Goal: Transaction & Acquisition: Download file/media

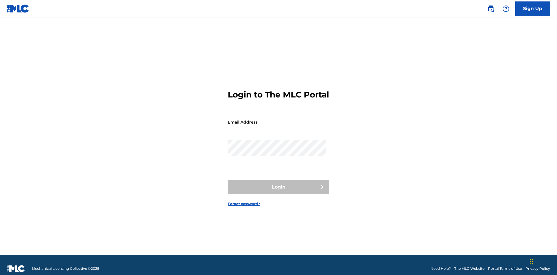
scroll to position [8, 0]
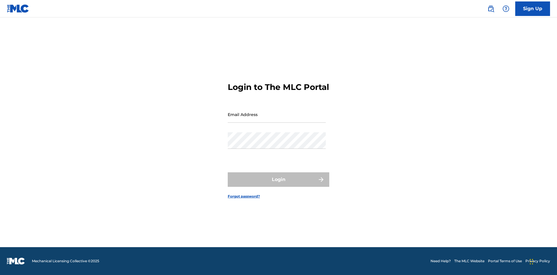
click at [277, 119] on input "Email Address" at bounding box center [277, 114] width 98 height 17
type input "[EMAIL_ADDRESS][DOMAIN_NAME]"
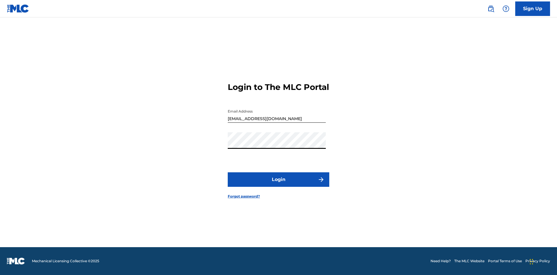
click at [279, 185] on button "Login" at bounding box center [279, 179] width 102 height 15
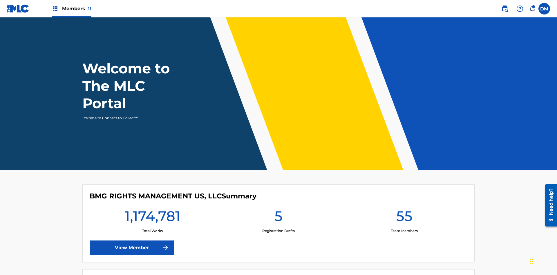
click at [71, 8] on span "Members 11" at bounding box center [76, 8] width 29 height 7
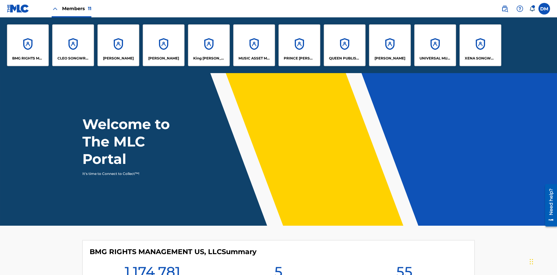
scroll to position [21, 0]
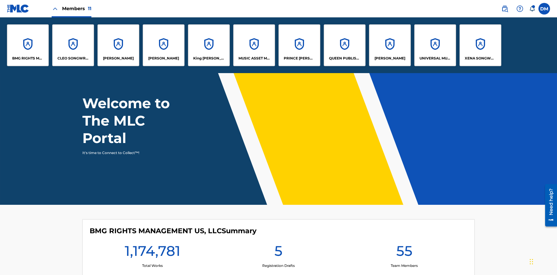
click at [435, 58] on p "UNIVERSAL MUSIC PUB GROUP" at bounding box center [436, 58] width 32 height 5
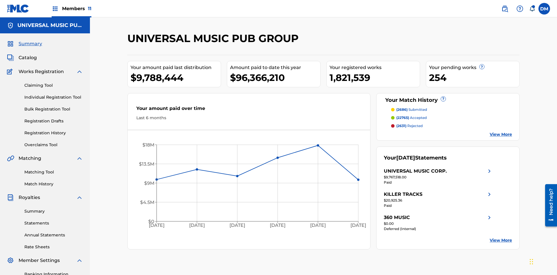
click at [54, 208] on link "Summary" at bounding box center [53, 211] width 59 height 6
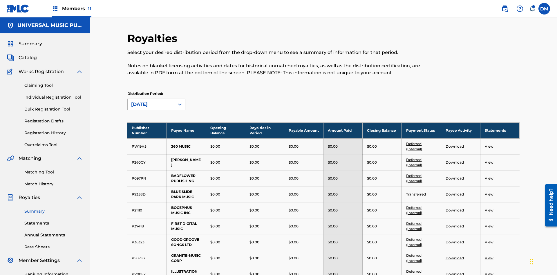
click at [151, 101] on div "August 2025" at bounding box center [151, 104] width 40 height 7
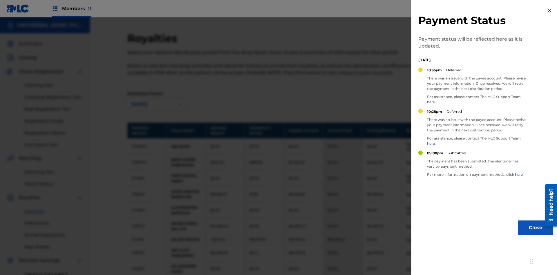
click at [550, 10] on img at bounding box center [549, 10] width 7 height 7
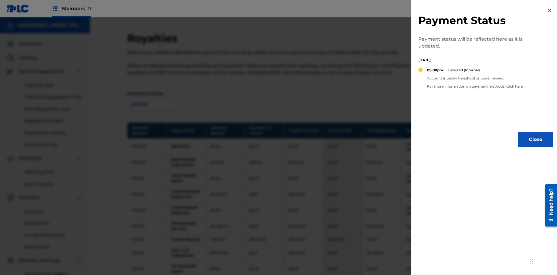
click at [550, 10] on img at bounding box center [549, 10] width 7 height 7
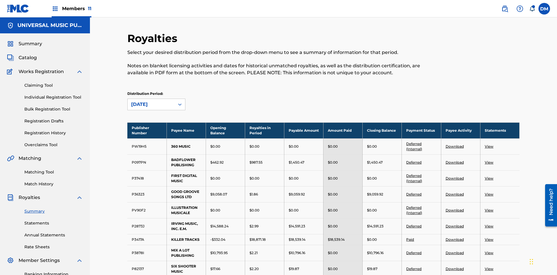
click at [455, 192] on link "Download" at bounding box center [455, 194] width 18 height 4
click at [455, 267] on link "Download" at bounding box center [455, 269] width 18 height 4
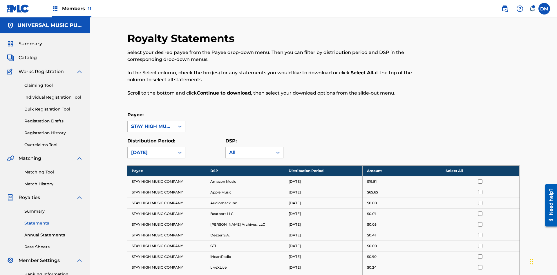
click at [480, 179] on input "checkbox" at bounding box center [480, 181] width 4 height 4
click at [480, 190] on input "checkbox" at bounding box center [480, 192] width 4 height 4
click at [480, 201] on input "checkbox" at bounding box center [480, 203] width 4 height 4
click at [480, 212] on input "checkbox" at bounding box center [480, 214] width 4 height 4
click at [480, 222] on input "checkbox" at bounding box center [480, 224] width 4 height 4
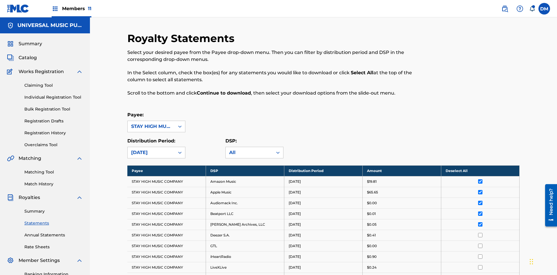
click at [480, 233] on input "checkbox" at bounding box center [480, 235] width 4 height 4
click at [480, 244] on input "checkbox" at bounding box center [480, 246] width 4 height 4
click at [480, 255] on input "checkbox" at bounding box center [480, 257] width 4 height 4
click at [480, 275] on input "checkbox" at bounding box center [480, 278] width 4 height 4
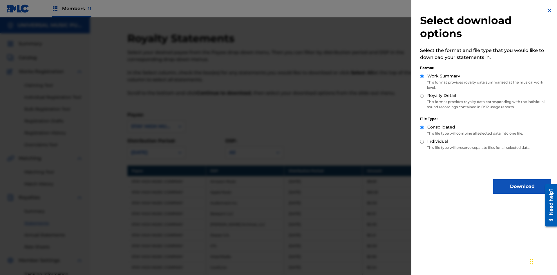
click at [523, 187] on button "Download" at bounding box center [523, 186] width 58 height 15
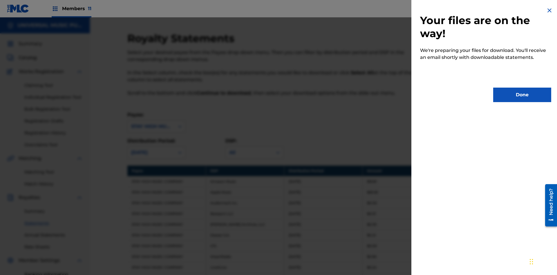
click at [523, 95] on button "Done" at bounding box center [523, 95] width 58 height 15
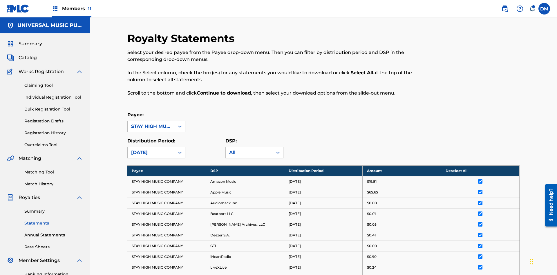
click at [54, 208] on link "Summary" at bounding box center [53, 211] width 59 height 6
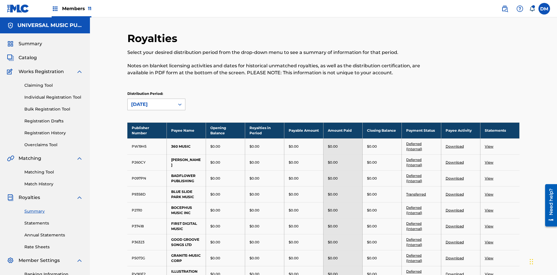
click at [151, 101] on div "August 2025" at bounding box center [151, 104] width 40 height 7
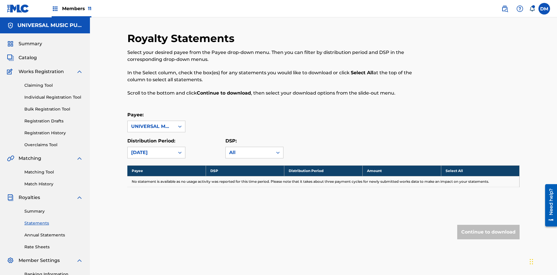
click at [54, 208] on link "Summary" at bounding box center [53, 211] width 59 height 6
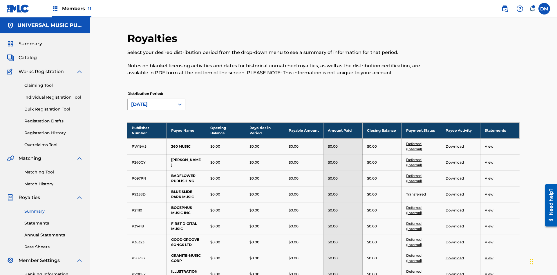
click at [151, 101] on div "August 2025" at bounding box center [151, 104] width 40 height 7
